Goal: Find specific page/section: Find specific page/section

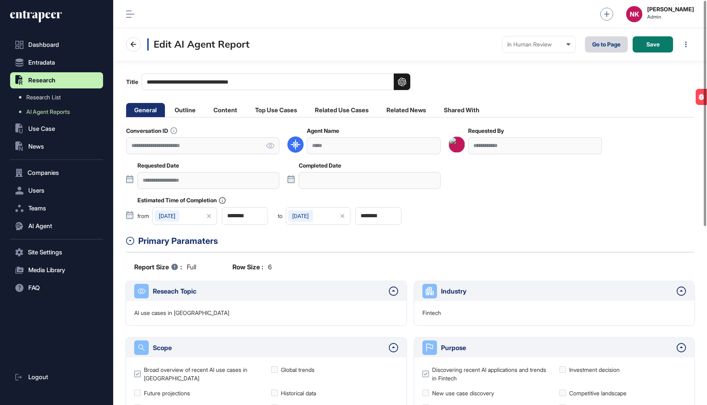
click at [601, 44] on link "Go to Page" at bounding box center [606, 44] width 43 height 16
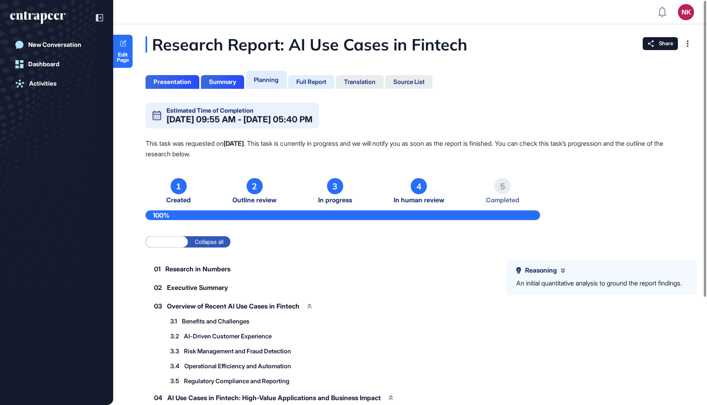
click at [313, 81] on div "Full Report" at bounding box center [311, 81] width 30 height 7
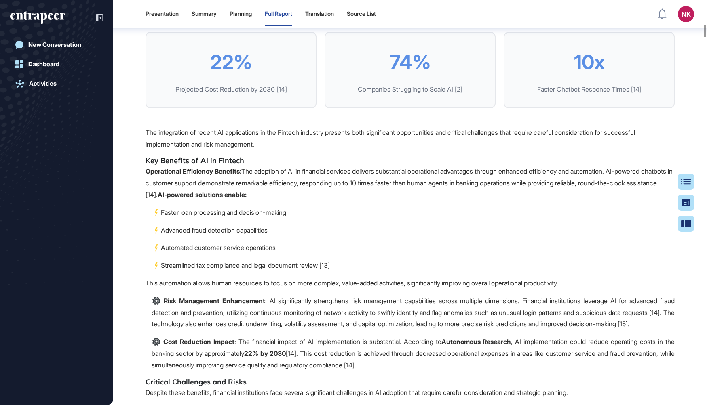
scroll to position [2059, 0]
